Goal: Navigation & Orientation: Find specific page/section

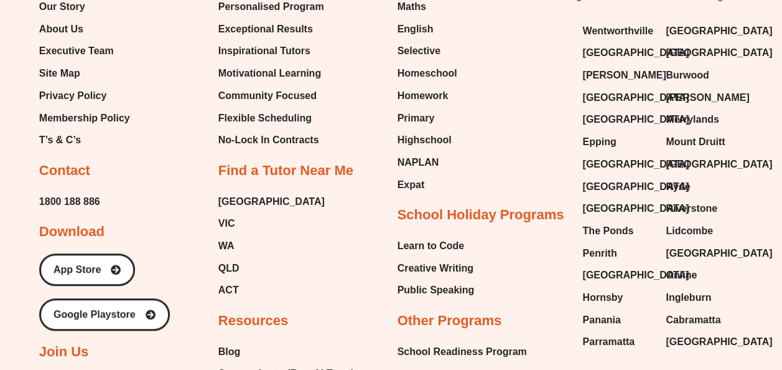
scroll to position [5112, 0]
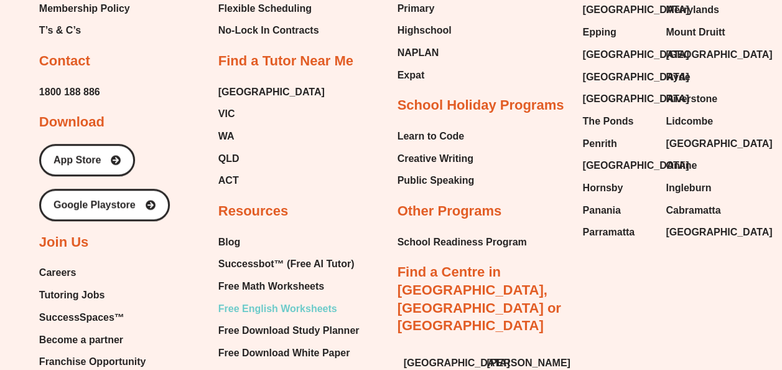
click at [271, 299] on span "Free English Worksheets" at bounding box center [277, 308] width 119 height 19
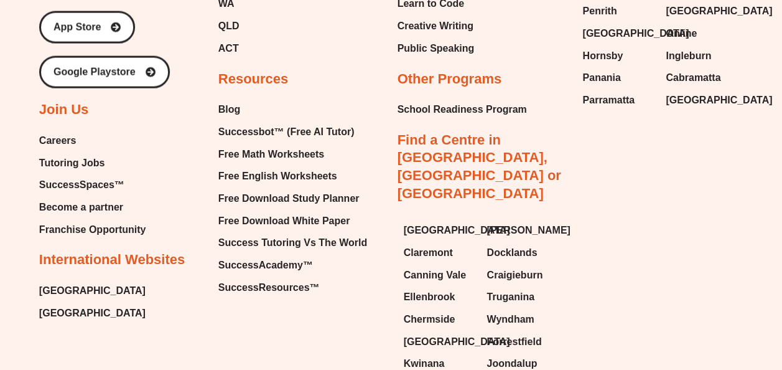
scroll to position [13093, 0]
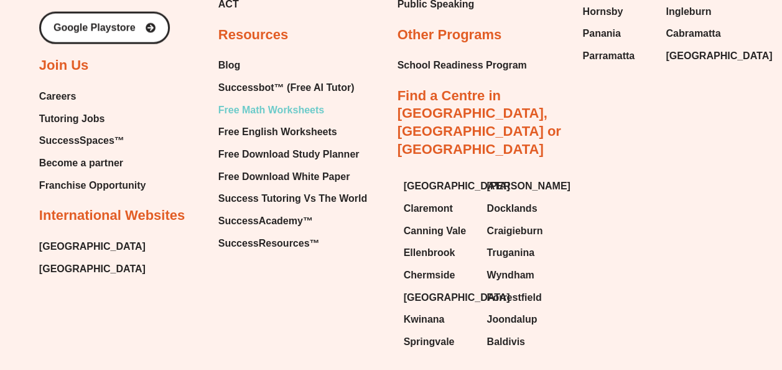
click at [269, 101] on span "Free Math Worksheets" at bounding box center [271, 110] width 106 height 19
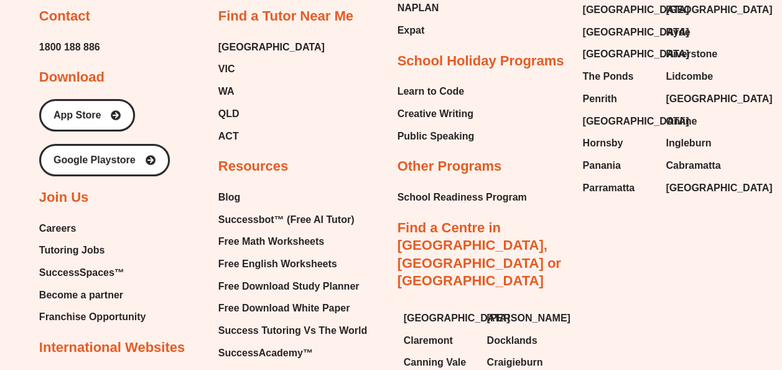
scroll to position [9440, 0]
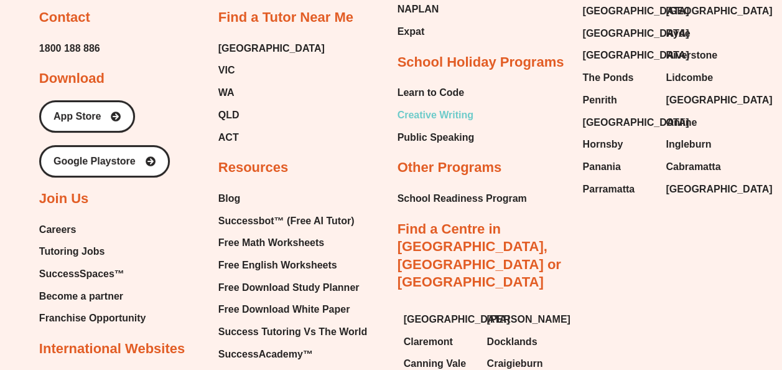
click at [407, 106] on span "Creative Writing" at bounding box center [436, 115] width 76 height 19
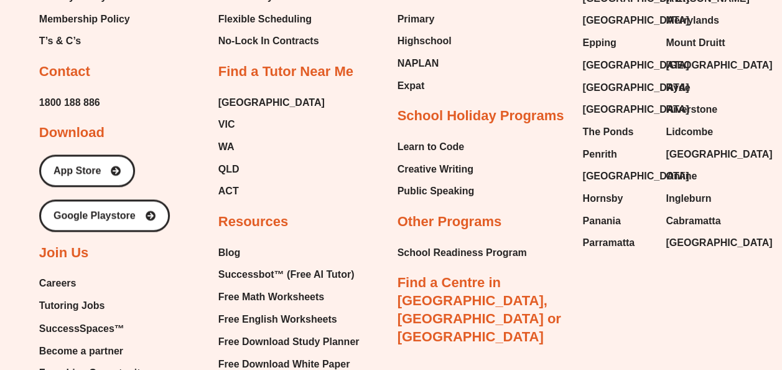
scroll to position [3196, 0]
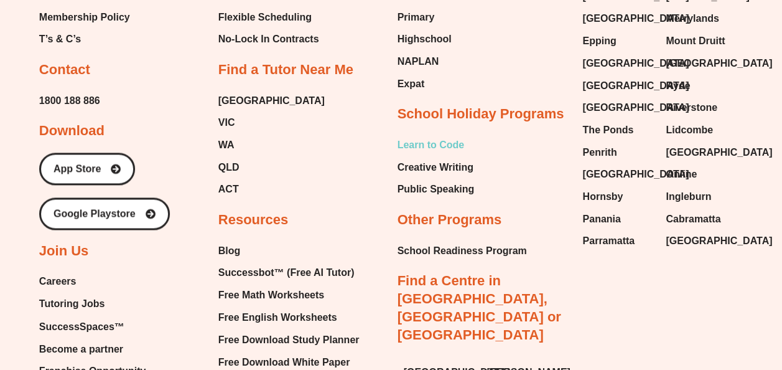
click at [438, 148] on span "Learn to Code" at bounding box center [431, 145] width 67 height 19
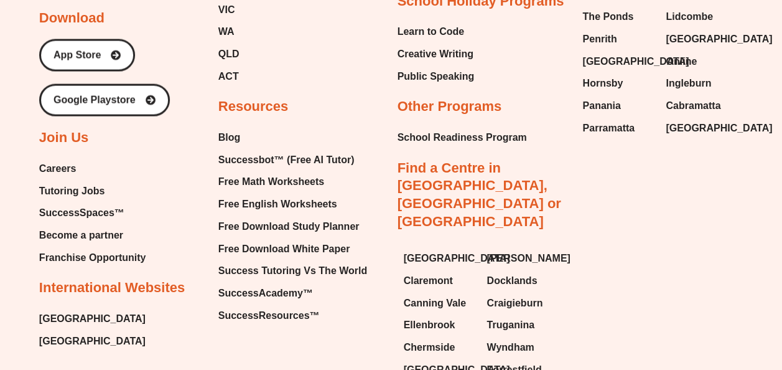
scroll to position [3612, 0]
